Goal: Find specific page/section: Find specific page/section

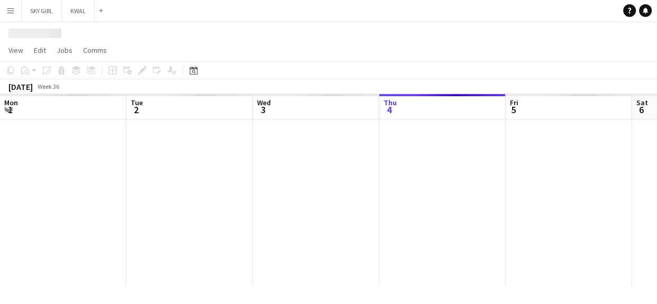
scroll to position [0, 253]
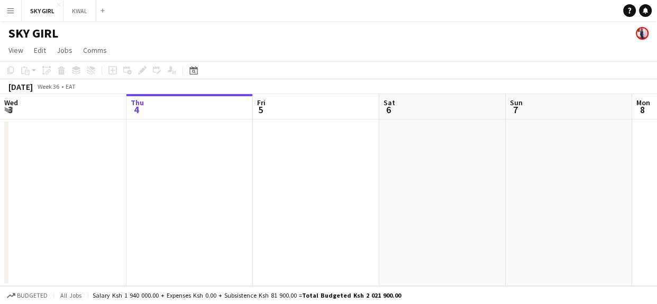
click at [7, 6] on app-icon "Menu" at bounding box center [10, 10] width 8 height 8
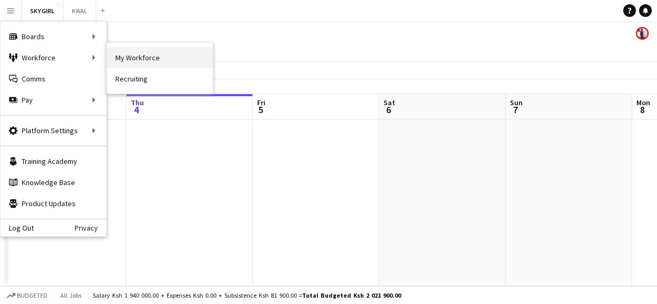
click at [140, 56] on link "My Workforce" at bounding box center [160, 57] width 106 height 21
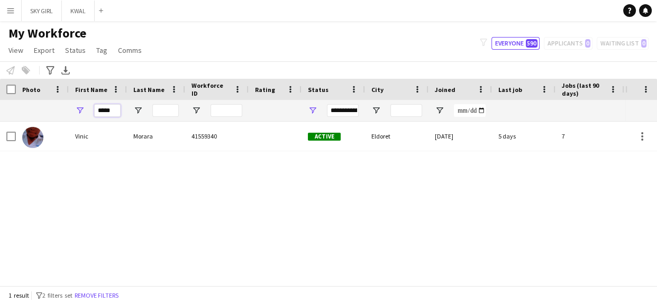
click at [114, 112] on input "*****" at bounding box center [107, 110] width 26 height 13
type input "*"
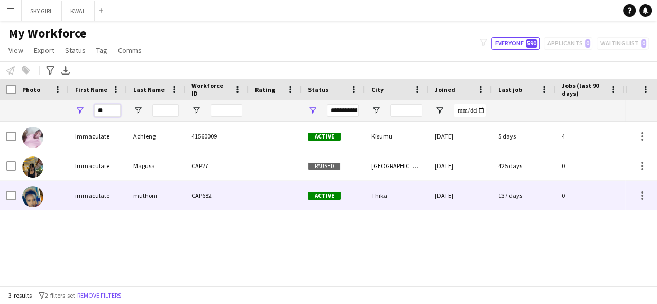
type input "*"
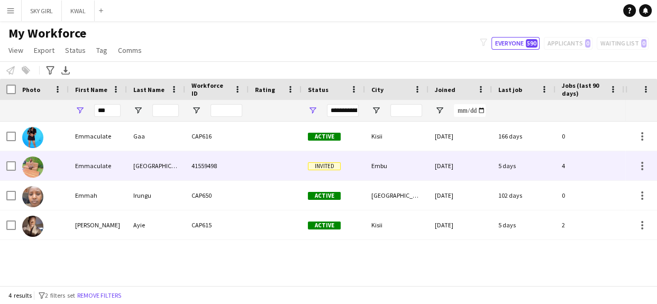
click at [222, 164] on div "41559498" at bounding box center [216, 165] width 63 height 29
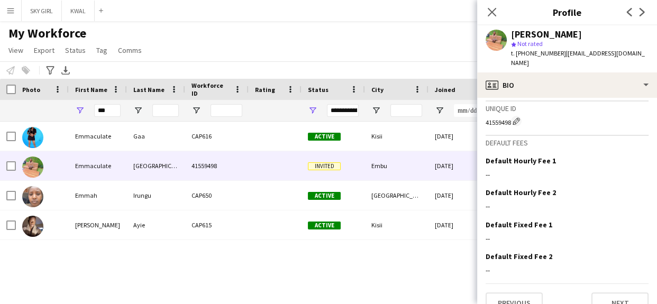
scroll to position [422, 0]
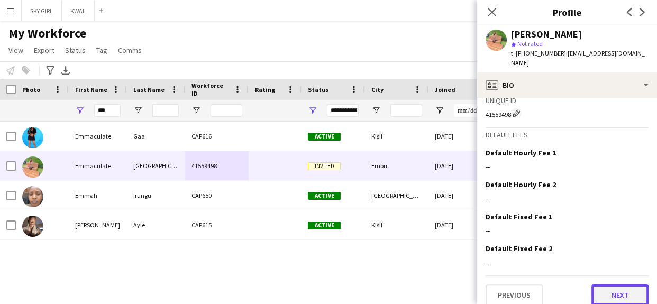
click at [594, 284] on button "Next" at bounding box center [619, 294] width 57 height 21
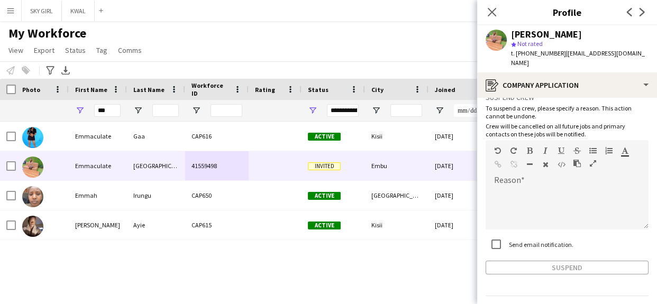
scroll to position [49, 0]
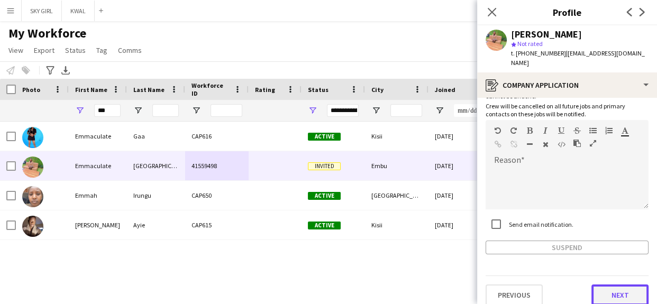
click at [599, 288] on button "Next" at bounding box center [619, 294] width 57 height 21
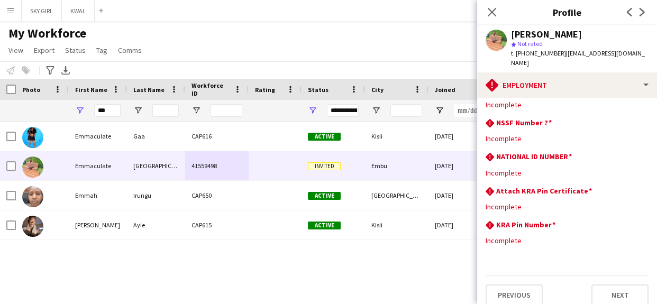
scroll to position [0, 0]
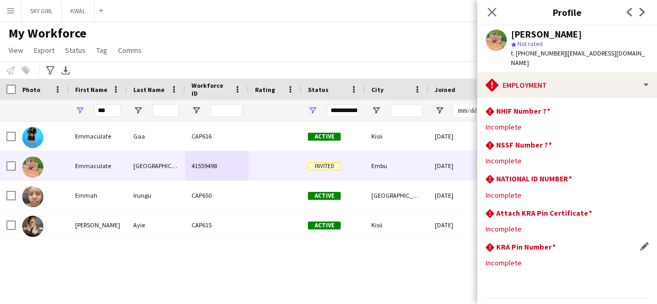
drag, startPoint x: 495, startPoint y: 100, endPoint x: 560, endPoint y: 259, distance: 171.4
click at [559, 263] on app-section-data-types "rhombus-alert NHIF Number ? Edit this field Incomplete rhombus-alert NSSF Numbe…" at bounding box center [567, 201] width 180 height 206
copy app-section-data-types "NHIF Number ? Edit this field Incomplete rhombus-alert NSSF Number ? Edit this …"
click at [604, 140] on div "rhombus-alert NSSF Number ? Edit this field" at bounding box center [566, 146] width 163 height 12
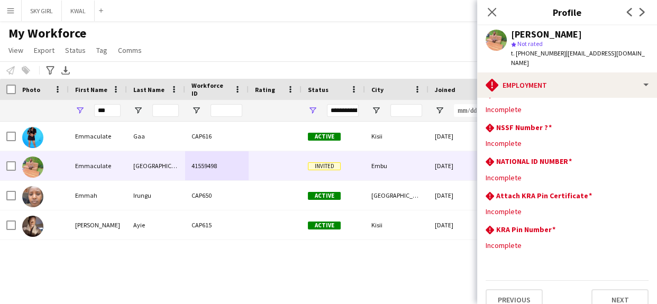
scroll to position [22, 0]
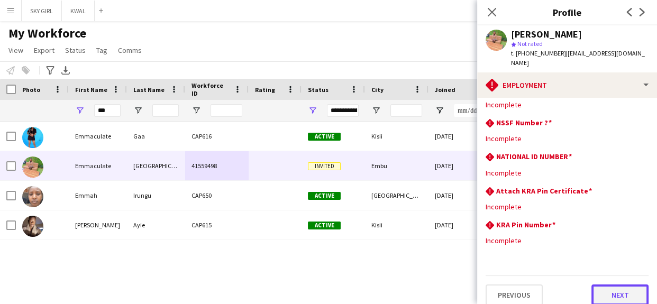
click at [597, 284] on button "Next" at bounding box center [619, 294] width 57 height 21
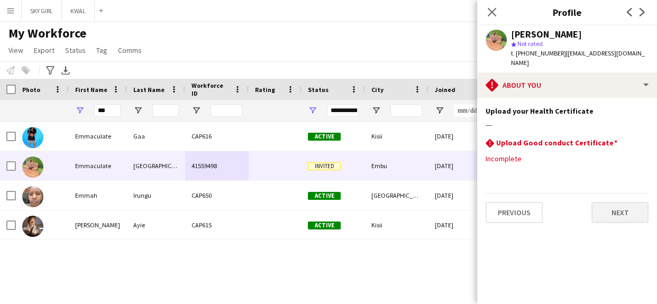
scroll to position [0, 0]
click at [605, 202] on button "Next" at bounding box center [619, 212] width 57 height 21
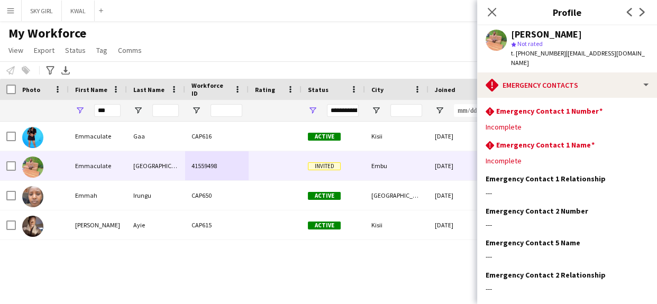
scroll to position [48, 0]
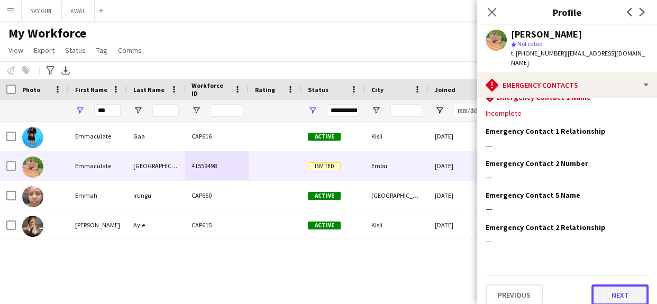
click at [594, 284] on button "Next" at bounding box center [619, 294] width 57 height 21
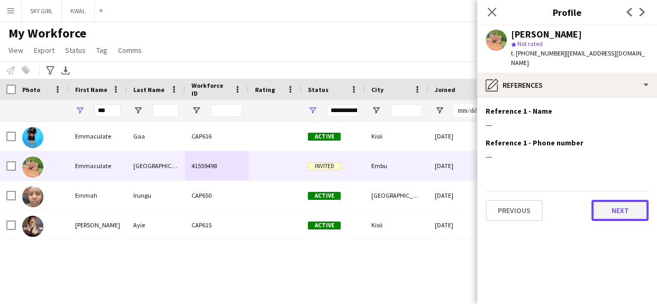
click at [607, 200] on button "Next" at bounding box center [619, 210] width 57 height 21
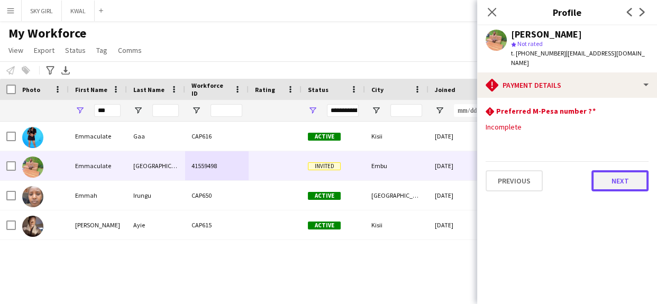
click at [609, 170] on button "Next" at bounding box center [619, 180] width 57 height 21
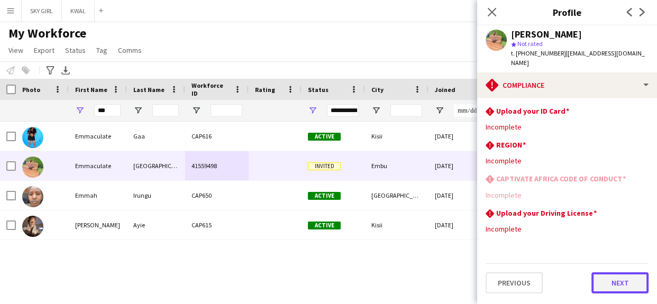
click at [605, 274] on button "Next" at bounding box center [619, 282] width 57 height 21
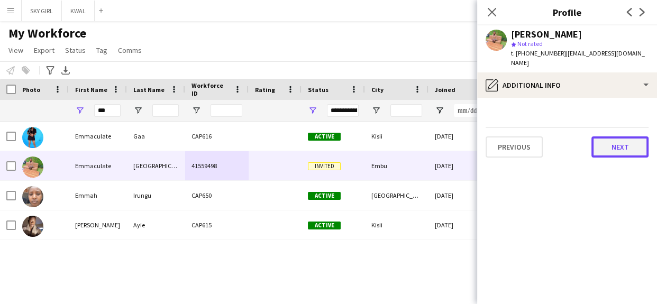
click at [601, 139] on button "Next" at bounding box center [619, 146] width 57 height 21
click at [600, 137] on button "Next" at bounding box center [619, 146] width 57 height 21
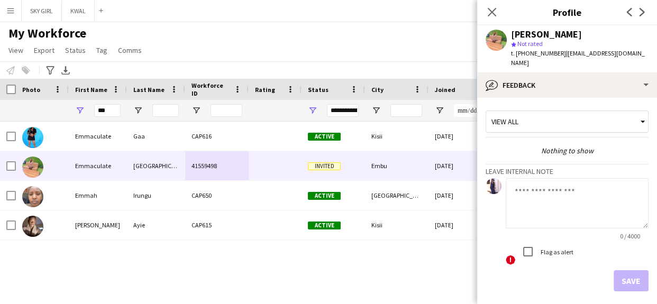
scroll to position [36, 0]
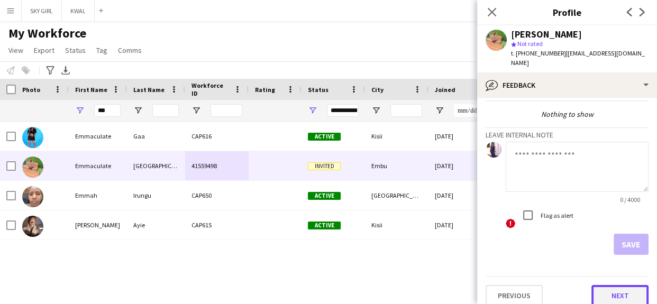
click at [593, 285] on button "Next" at bounding box center [619, 295] width 57 height 21
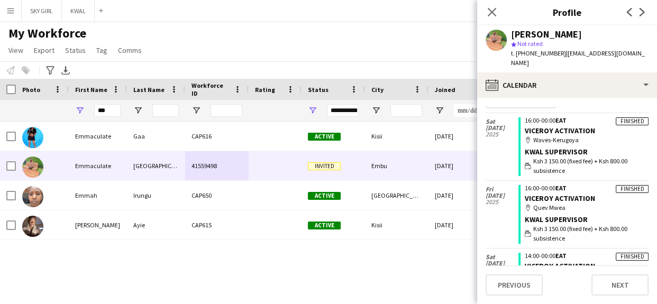
scroll to position [0, 0]
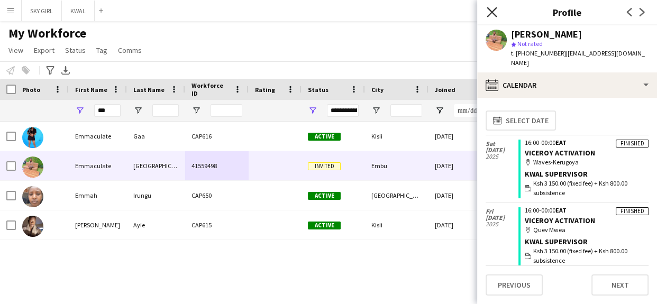
click at [492, 10] on icon "Close pop-in" at bounding box center [491, 12] width 10 height 10
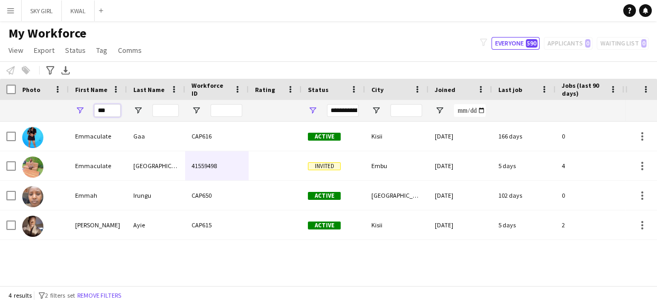
click at [115, 110] on input "***" at bounding box center [107, 110] width 26 height 13
type input "*"
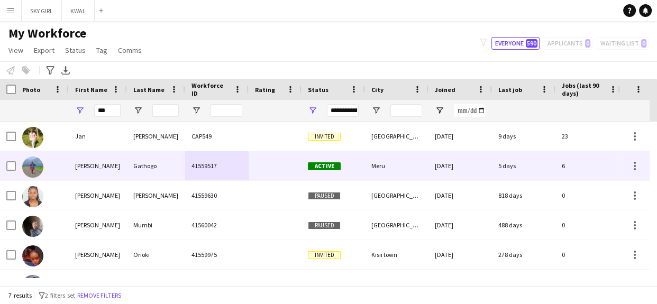
click at [271, 164] on div at bounding box center [274, 165] width 53 height 29
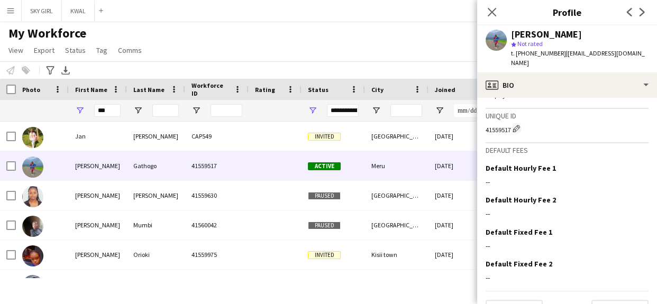
scroll to position [422, 0]
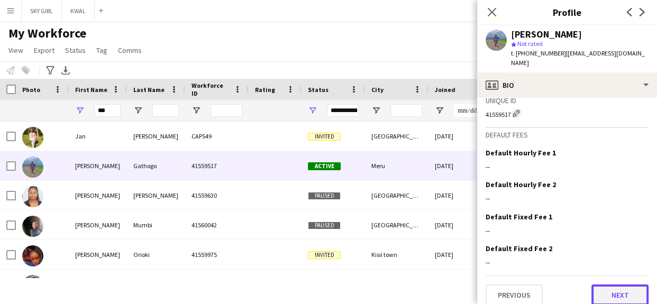
click at [591, 284] on button "Next" at bounding box center [619, 294] width 57 height 21
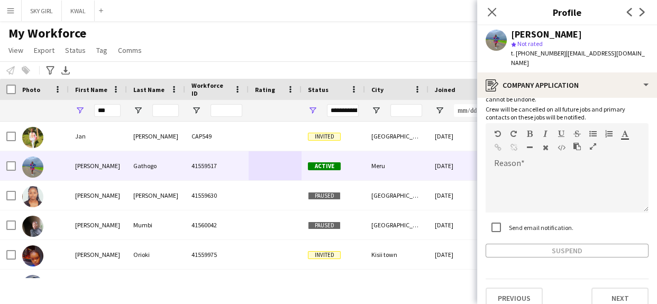
scroll to position [75, 0]
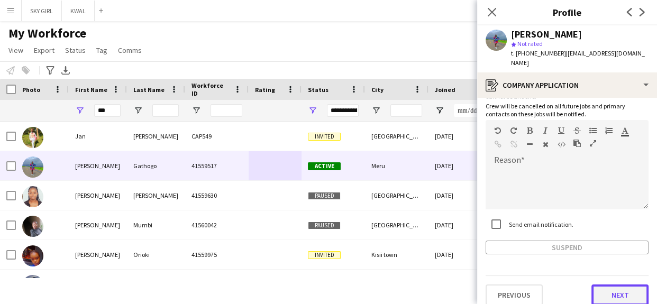
click at [598, 284] on button "Next" at bounding box center [619, 294] width 57 height 21
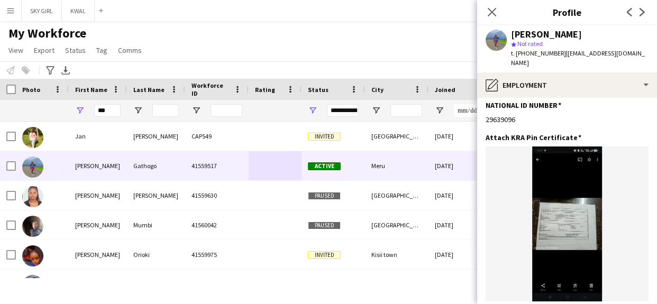
scroll to position [174, 0]
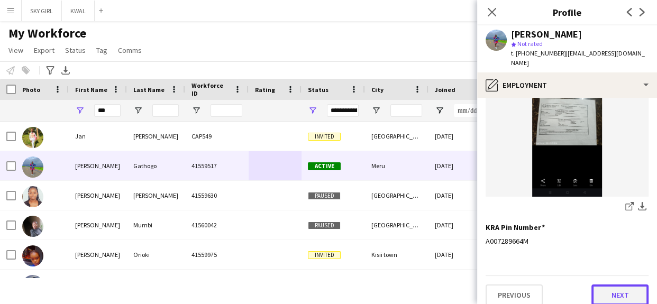
click at [596, 284] on button "Next" at bounding box center [619, 294] width 57 height 21
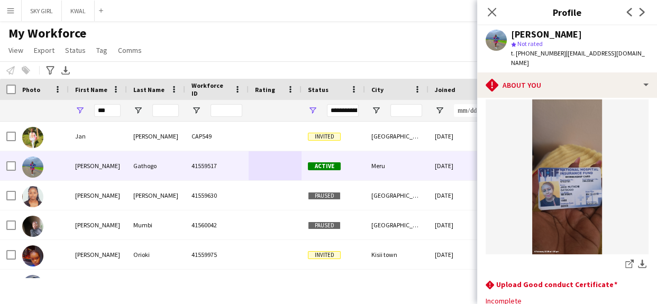
scroll to position [80, 0]
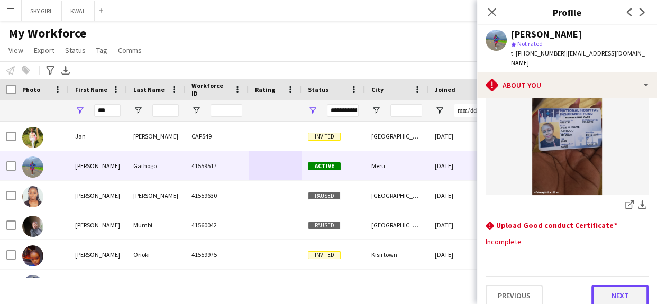
click at [591, 285] on button "Next" at bounding box center [619, 295] width 57 height 21
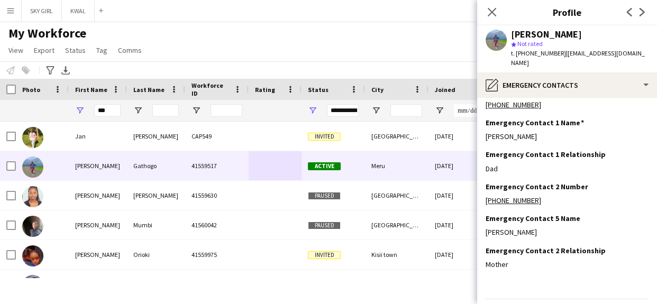
scroll to position [43, 0]
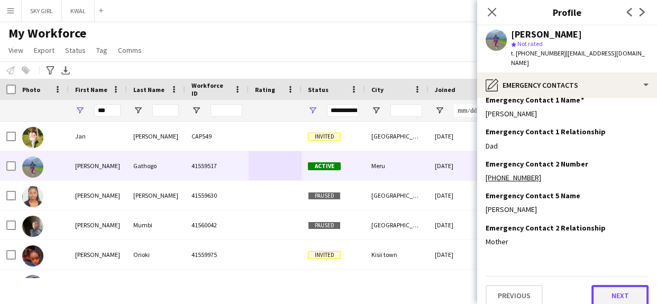
click at [597, 285] on button "Next" at bounding box center [619, 295] width 57 height 21
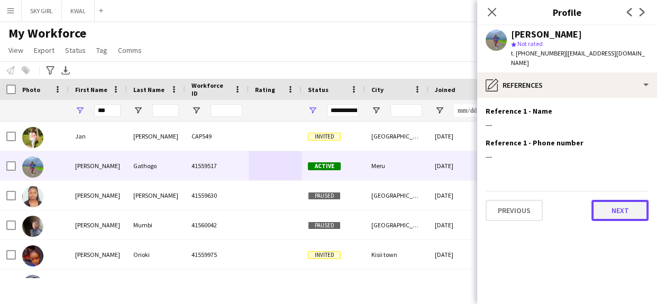
click at [604, 200] on button "Next" at bounding box center [619, 210] width 57 height 21
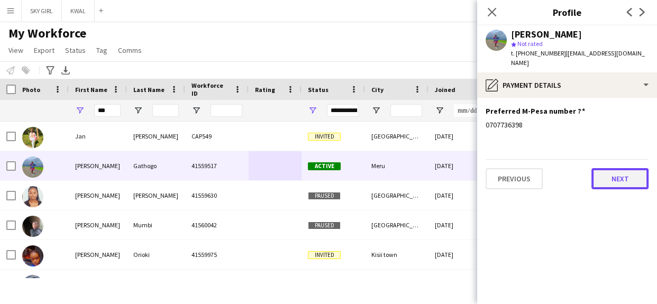
click at [600, 172] on button "Next" at bounding box center [619, 178] width 57 height 21
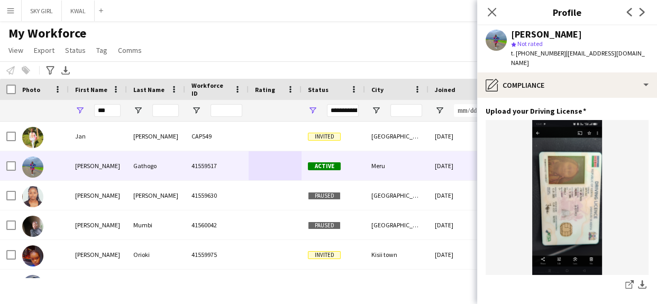
scroll to position [485, 0]
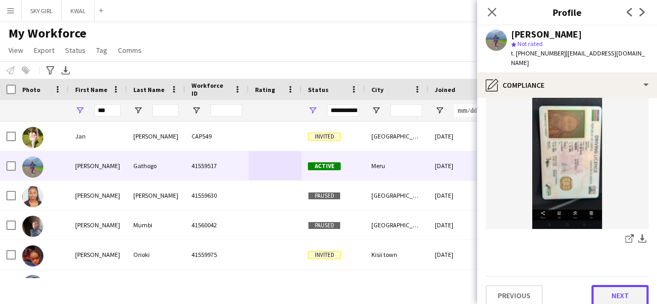
click at [600, 285] on button "Next" at bounding box center [619, 295] width 57 height 21
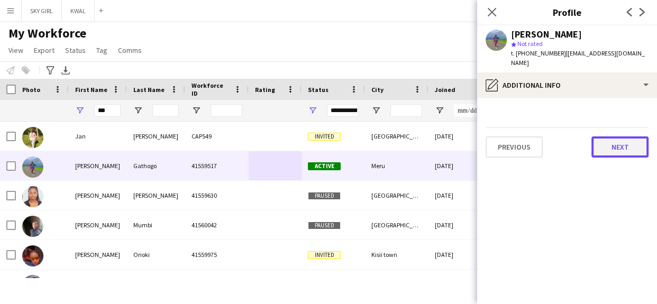
click at [607, 140] on button "Next" at bounding box center [619, 146] width 57 height 21
click at [603, 138] on button "Next" at bounding box center [619, 146] width 57 height 21
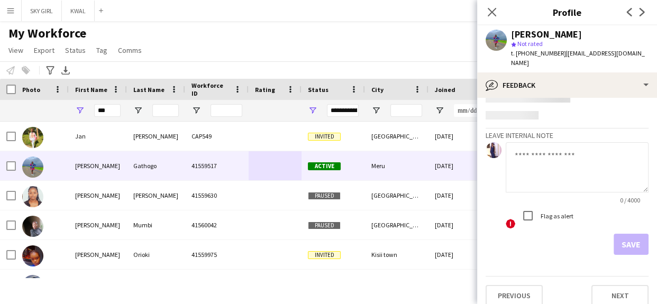
scroll to position [36, 0]
click at [593, 285] on button "Next" at bounding box center [619, 295] width 57 height 21
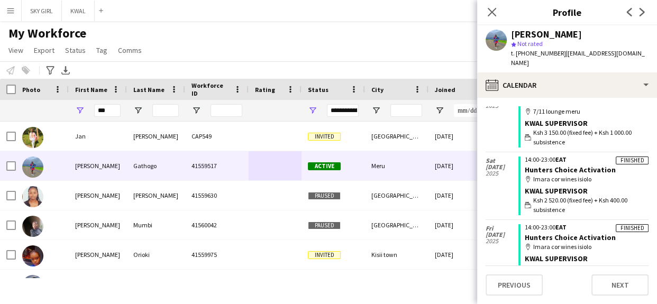
scroll to position [99, 0]
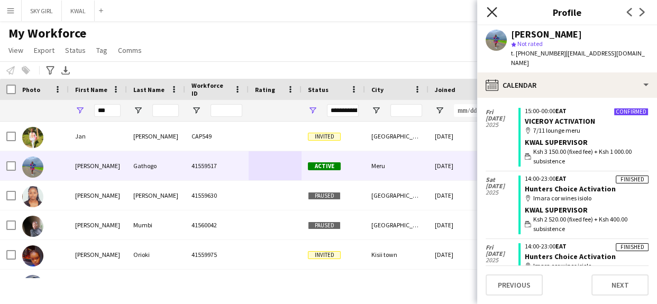
click at [491, 12] on icon "Close pop-in" at bounding box center [491, 12] width 10 height 10
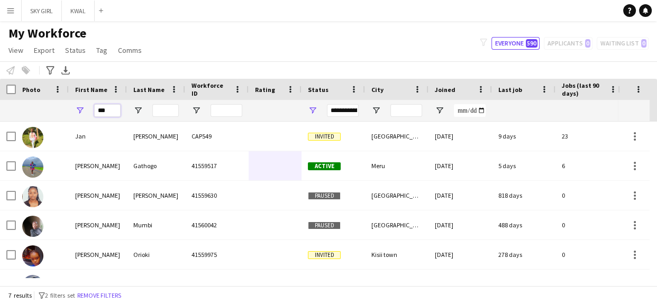
click at [117, 109] on input "***" at bounding box center [107, 110] width 26 height 13
type input "*"
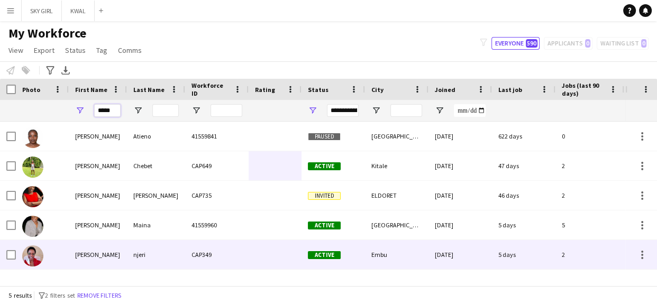
type input "*****"
click at [143, 255] on div "njeri" at bounding box center [156, 254] width 58 height 29
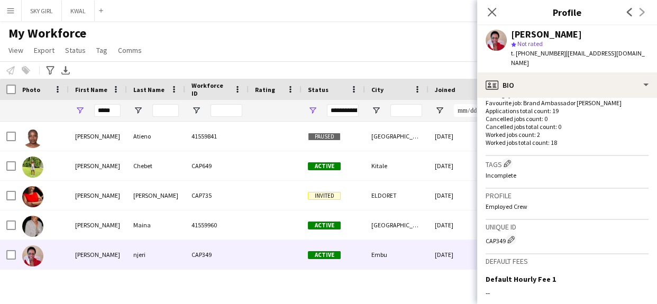
scroll to position [424, 0]
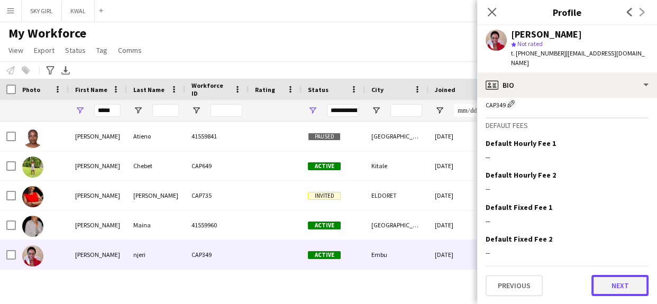
click at [594, 282] on button "Next" at bounding box center [619, 285] width 57 height 21
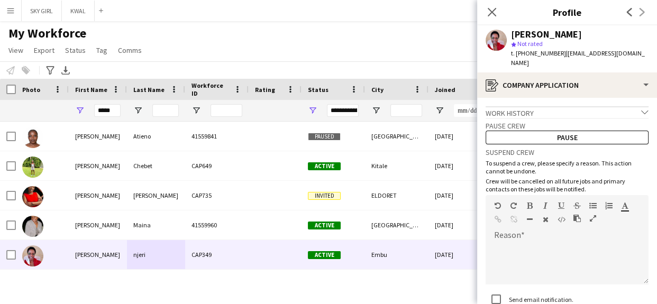
scroll to position [85, 0]
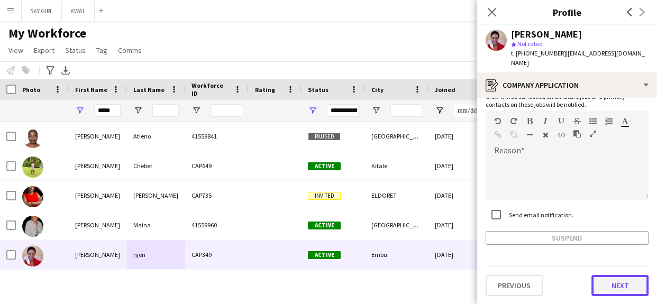
click at [597, 285] on button "Next" at bounding box center [619, 285] width 57 height 21
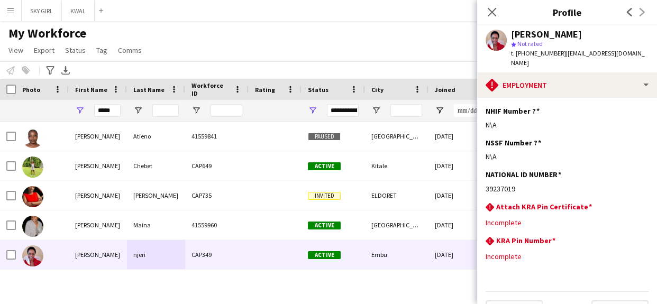
scroll to position [25, 0]
